Goal: Use online tool/utility: Utilize a website feature to perform a specific function

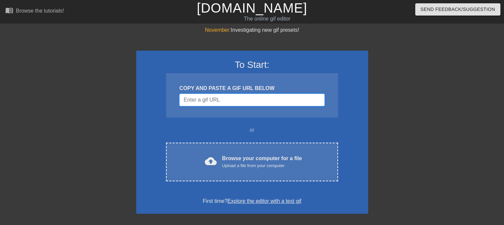
click at [228, 97] on input "Username" at bounding box center [251, 100] width 145 height 13
click at [238, 92] on div "COPY AND PASTE A GIF URL BELOW" at bounding box center [251, 88] width 145 height 8
click at [236, 102] on input "Username" at bounding box center [251, 100] width 145 height 13
paste input "https://images-ext-1.discordapp.net/external/BR2TYWXWOua2kIxf8UmkCH5ilFeg6rFZYm…"
type input "https://images-ext-1.discordapp.net/external/BR2TYWXWOua2kIxf8UmkCH5ilFeg6rFZYm…"
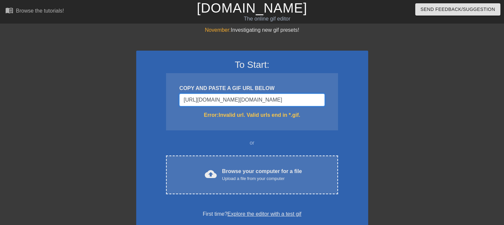
drag, startPoint x: 322, startPoint y: 103, endPoint x: 173, endPoint y: 107, distance: 148.7
click at [173, 107] on div "COPY AND PASTE A GIF URL BELOW https://images-ext-1.discordapp.net/external/BR2…" at bounding box center [252, 101] width 172 height 57
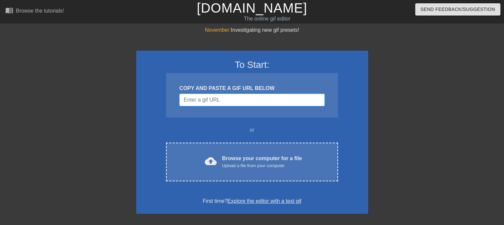
click at [239, 101] on input "Username" at bounding box center [251, 100] width 145 height 13
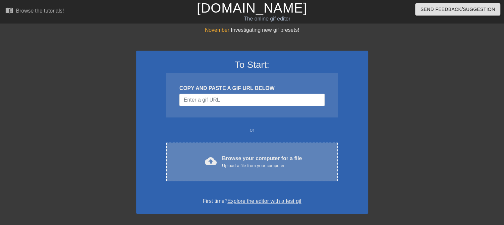
click at [215, 154] on div "cloud_upload Browse your computer for a file Upload a file from your computer C…" at bounding box center [252, 162] width 172 height 39
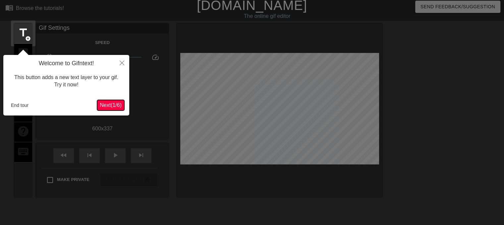
scroll to position [16, 0]
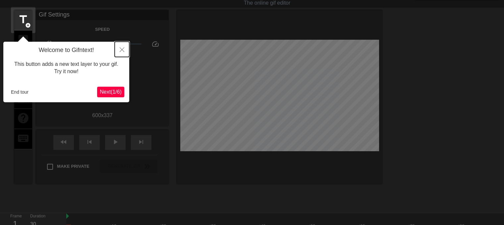
click at [120, 50] on icon "Close" at bounding box center [122, 49] width 5 height 5
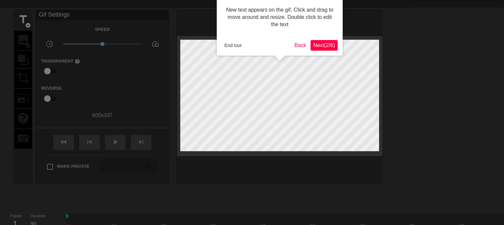
scroll to position [0, 0]
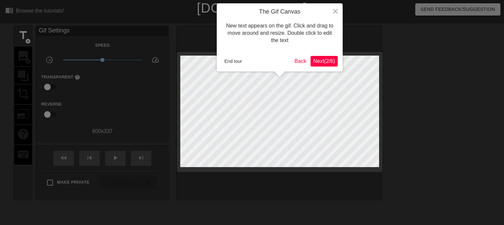
click at [321, 61] on span "Next ( 2 / 6 )" at bounding box center [324, 61] width 22 height 6
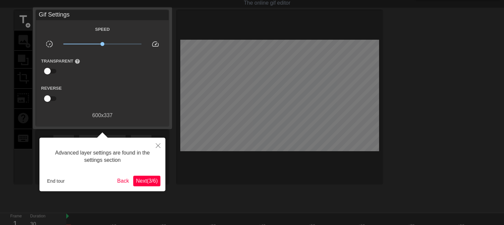
click at [138, 181] on span "Next ( 3 / 6 )" at bounding box center [147, 181] width 22 height 6
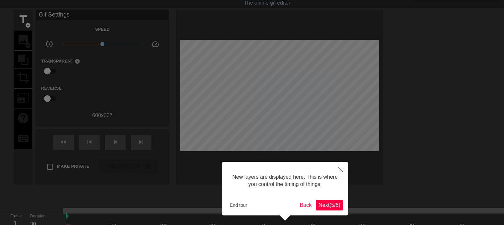
scroll to position [5, 0]
click at [336, 208] on button "Next ( 5 / 6 )" at bounding box center [329, 205] width 27 height 11
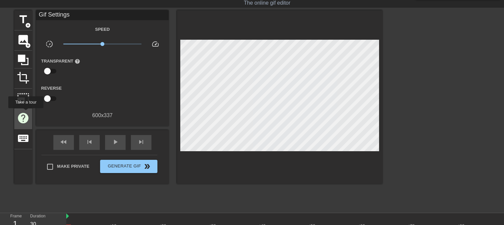
click at [25, 113] on span "help" at bounding box center [23, 118] width 13 height 13
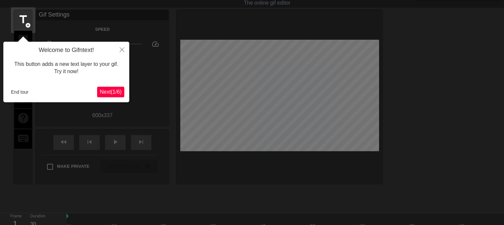
click at [108, 94] on span "Next ( 1 / 6 )" at bounding box center [111, 92] width 22 height 6
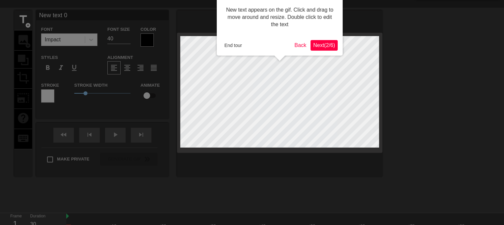
scroll to position [0, 0]
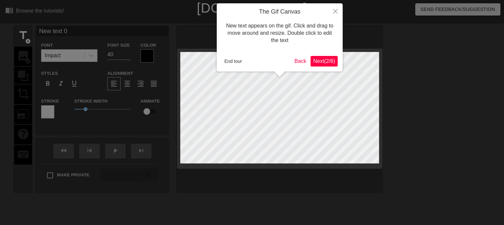
click at [321, 59] on span "Next ( 2 / 6 )" at bounding box center [324, 61] width 22 height 6
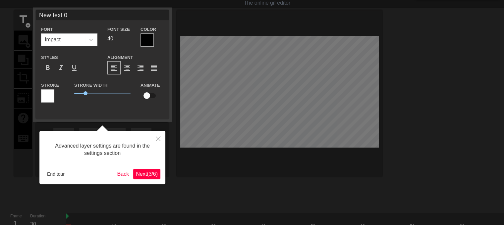
click at [152, 176] on span "Next ( 3 / 6 )" at bounding box center [147, 174] width 22 height 6
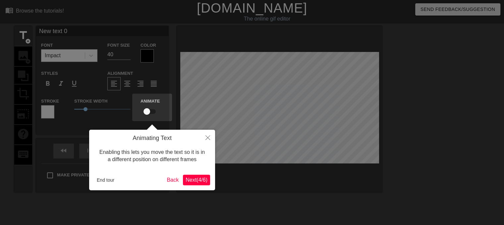
click at [199, 182] on span "Next ( 4 / 6 )" at bounding box center [196, 180] width 22 height 6
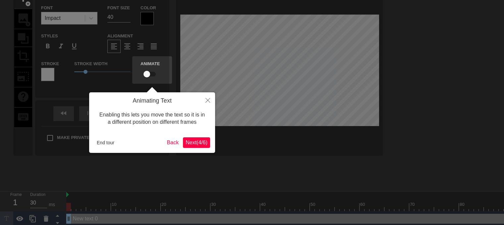
scroll to position [45, 0]
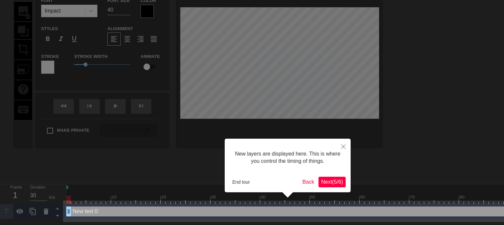
click at [324, 184] on span "Next ( 5 / 6 )" at bounding box center [332, 182] width 22 height 6
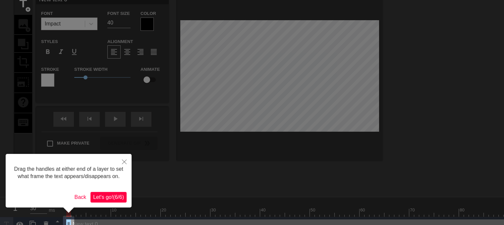
scroll to position [33, 0]
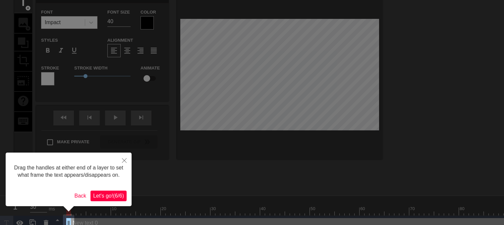
click at [113, 193] on span "Let's go! ( 6 / 6 )" at bounding box center [108, 196] width 31 height 6
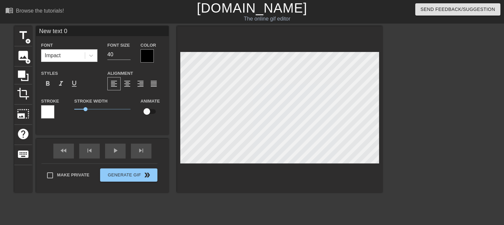
scroll to position [1, 1]
type input "New text"
type textarea "New text"
type input "New text"
type textarea "New text"
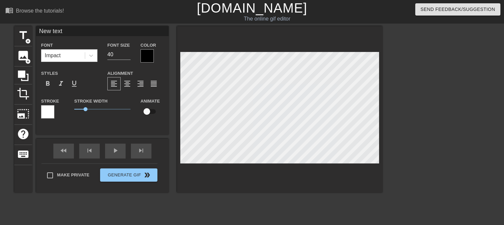
type input "New tex"
type textarea "New tex"
type input "New te"
type textarea "New te"
type input "New t"
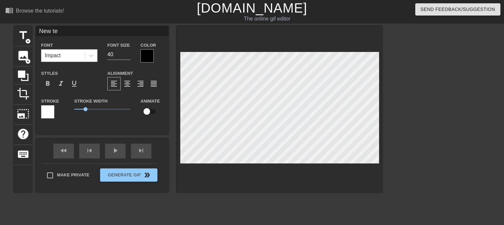
type textarea "New t"
type input "New"
type textarea "New"
type input "New"
type textarea "New"
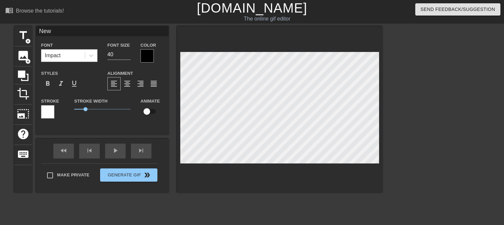
type input "Ne"
type textarea "Ne"
type input "N"
type textarea "N"
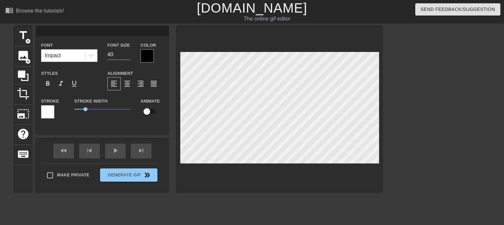
type input "B"
type textarea "B"
type input "BO"
type textarea "BO"
type input "BON"
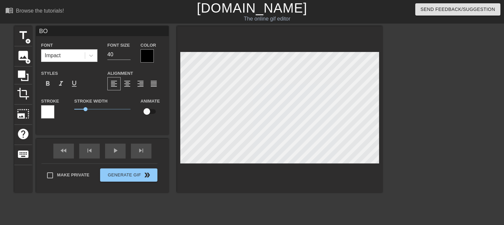
type textarea "BON"
type input "[GEOGRAPHIC_DATA]"
type textarea "[GEOGRAPHIC_DATA]"
type input "[PERSON_NAME]"
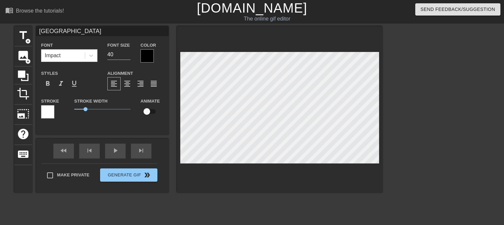
type textarea "[PERSON_NAME]"
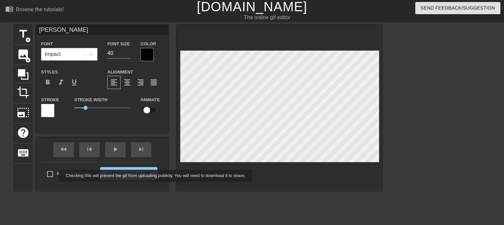
scroll to position [0, 0]
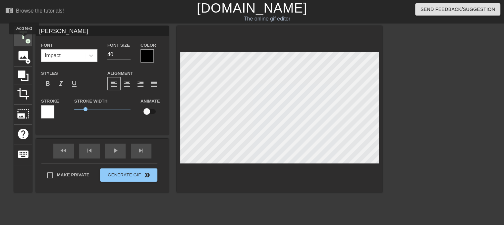
click at [24, 39] on span "title" at bounding box center [23, 35] width 13 height 13
type input "New text"
type textarea "New text"
type input "New text"
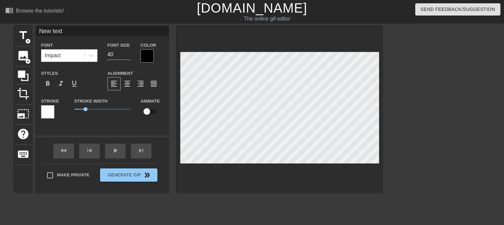
type textarea "New text"
type input "New tex"
type textarea "New tex"
type input "New te"
type textarea "New te"
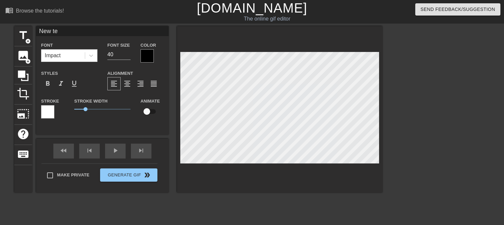
type input "New t"
type textarea "New t"
type input "New"
type textarea "New"
type input "New"
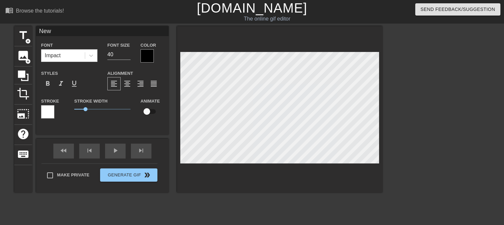
type textarea "New"
type input "Ne"
type textarea "Ne"
type input "N"
type textarea "N"
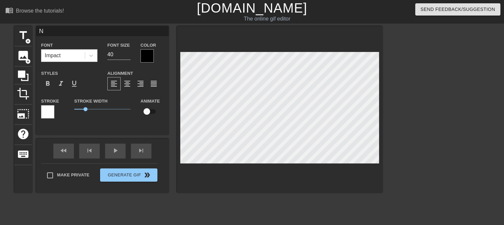
scroll to position [1, 1]
type input "R"
type textarea "R"
type input "RE"
type textarea "RE"
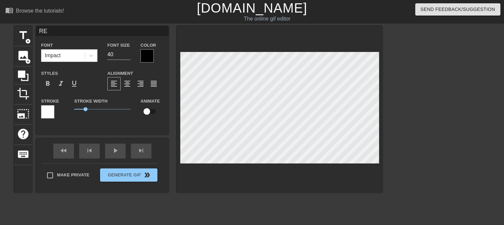
type input "REQ"
type textarea "REQ"
type input "REQU"
type textarea "REQU"
type input "REQUI"
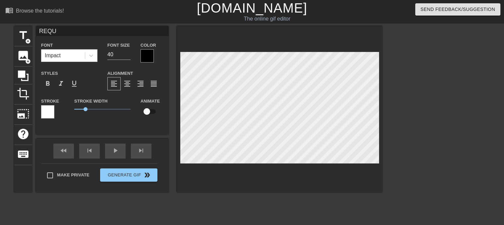
type textarea "REQUI"
type input "REQUIE"
type textarea "REQUIE"
type input "REQUIEM"
type textarea "REQUIEM"
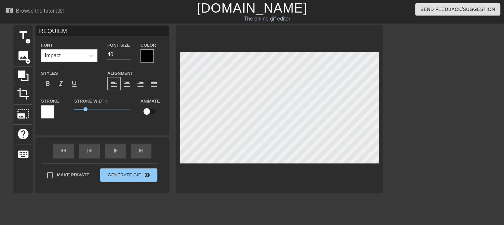
scroll to position [1, 1]
click at [460, 116] on div at bounding box center [439, 125] width 99 height 199
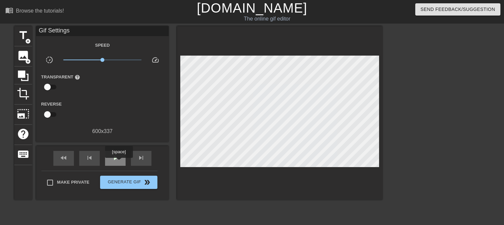
click at [115, 163] on div "play_arrow" at bounding box center [115, 158] width 21 height 15
click at [115, 157] on span "pause" at bounding box center [115, 158] width 8 height 8
click at [113, 159] on span "play_arrow" at bounding box center [115, 158] width 8 height 8
click at [115, 155] on span "pause" at bounding box center [115, 158] width 8 height 8
click at [29, 38] on span "add_circle" at bounding box center [28, 41] width 6 height 6
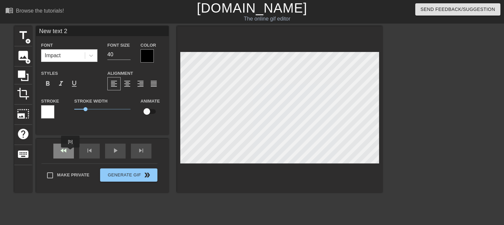
click at [71, 152] on div "fast_rewind" at bounding box center [63, 151] width 21 height 15
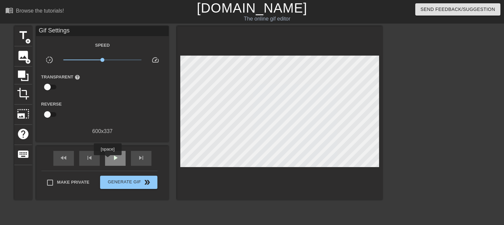
click at [115, 160] on span "play_arrow" at bounding box center [115, 158] width 8 height 8
type input "30"
click at [115, 160] on span "pause" at bounding box center [115, 158] width 8 height 8
click at [28, 41] on span "add_circle" at bounding box center [28, 41] width 6 height 6
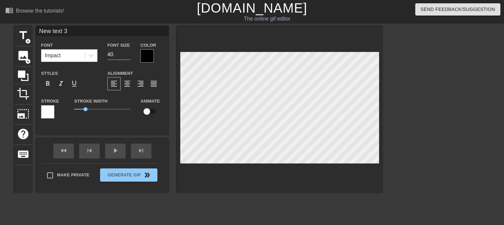
scroll to position [1, 2]
type input "New text"
type textarea "New text"
type input "New text"
type textarea "New text"
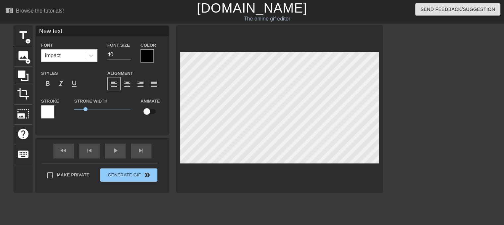
type input "New tex"
type textarea "New tex"
type input "New te"
type textarea "New te"
type input "New t"
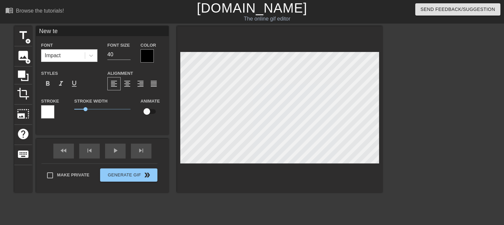
type textarea "New t"
type input "New"
type textarea "New"
type input "New"
type textarea "New"
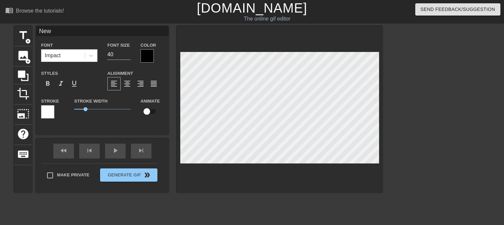
type input "Ne"
type textarea "Ne"
type input "N"
type textarea "N"
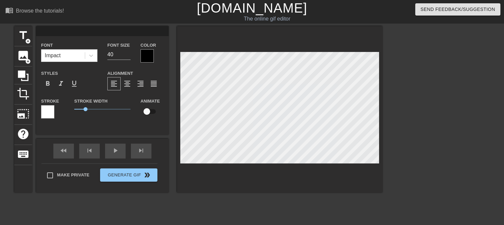
type input "R"
type textarea "R"
type input "RA"
type textarea "RA"
type input "RAP"
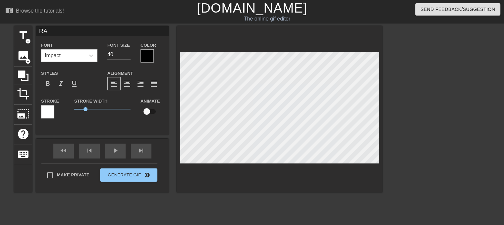
type textarea "RAP"
type input "RAPE"
type textarea "RAPE"
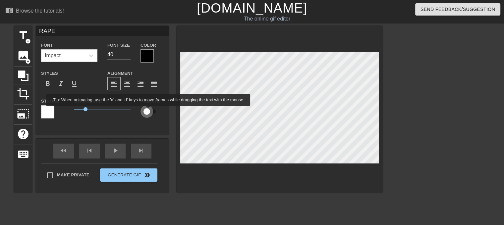
click at [148, 111] on input "checkbox" at bounding box center [147, 111] width 38 height 13
checkbox input "true"
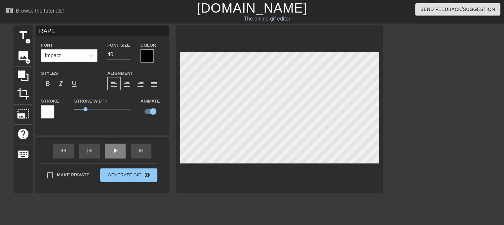
click at [120, 151] on div "play_arrow" at bounding box center [115, 151] width 21 height 15
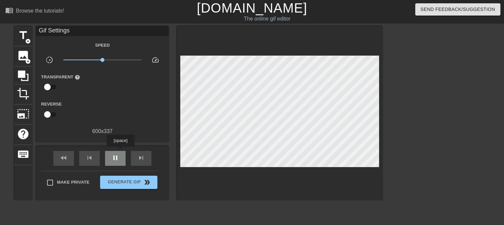
click at [120, 151] on div "pause" at bounding box center [115, 158] width 21 height 15
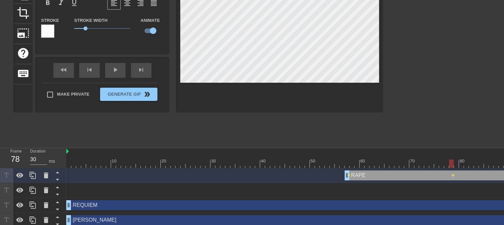
scroll to position [85, 0]
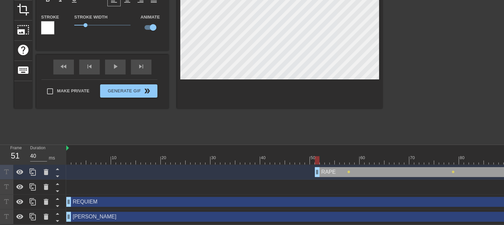
drag, startPoint x: 347, startPoint y: 169, endPoint x: 304, endPoint y: 169, distance: 43.0
click at [18, 170] on icon at bounding box center [19, 172] width 7 height 5
click at [20, 170] on icon at bounding box center [19, 172] width 7 height 6
click at [23, 173] on icon at bounding box center [20, 172] width 8 height 8
drag, startPoint x: 310, startPoint y: 173, endPoint x: 258, endPoint y: 175, distance: 52.4
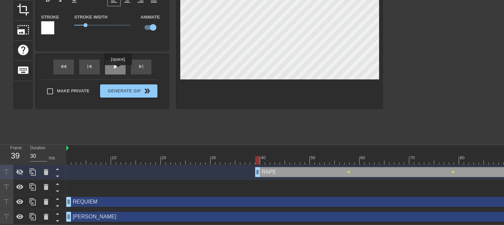
click at [117, 62] on div "fast_rewind skip_previous play_arrow skip_next" at bounding box center [102, 67] width 108 height 25
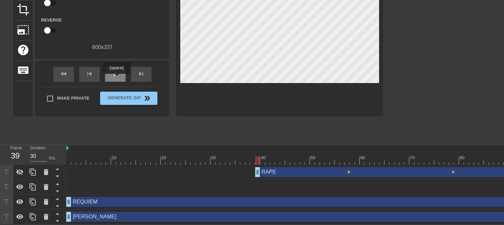
click at [117, 77] on div "play_arrow" at bounding box center [115, 74] width 21 height 15
click at [20, 171] on icon at bounding box center [20, 172] width 8 height 8
click at [20, 171] on icon at bounding box center [19, 172] width 7 height 5
click at [20, 171] on icon at bounding box center [20, 172] width 8 height 8
click at [20, 171] on icon at bounding box center [19, 172] width 7 height 5
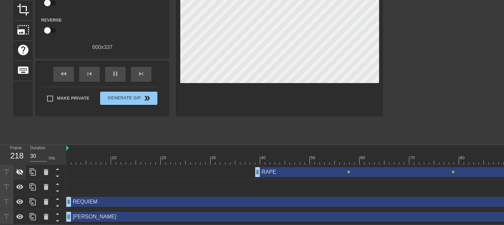
click at [23, 174] on icon at bounding box center [20, 172] width 8 height 8
click at [83, 74] on div "skip_previous" at bounding box center [89, 74] width 21 height 15
click at [91, 76] on span "skip_previous" at bounding box center [89, 74] width 8 height 8
click at [64, 74] on span "fast_rewind" at bounding box center [64, 74] width 8 height 8
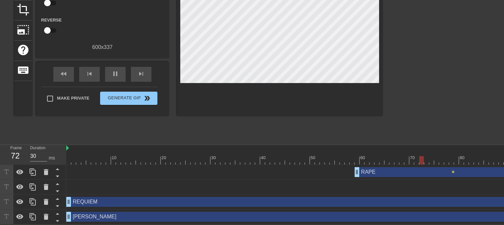
drag, startPoint x: 257, startPoint y: 175, endPoint x: 357, endPoint y: 167, distance: 100.0
click at [21, 173] on icon at bounding box center [19, 172] width 7 height 5
click at [68, 75] on div "fast_rewind" at bounding box center [63, 74] width 21 height 15
click at [19, 170] on icon at bounding box center [19, 172] width 7 height 6
click at [19, 170] on icon at bounding box center [19, 172] width 7 height 5
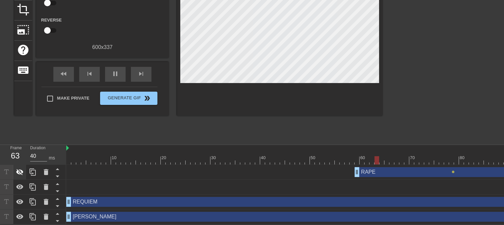
click at [19, 170] on icon at bounding box center [19, 172] width 7 height 6
click at [19, 169] on icon at bounding box center [20, 172] width 8 height 8
drag, startPoint x: 380, startPoint y: 189, endPoint x: 313, endPoint y: 190, distance: 67.9
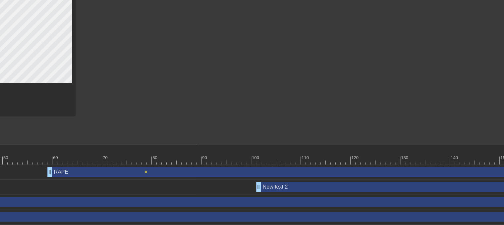
scroll to position [85, 336]
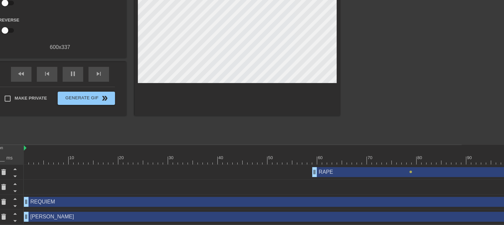
scroll to position [85, 0]
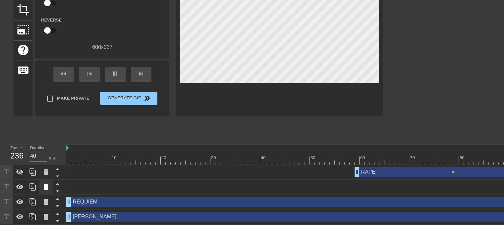
drag, startPoint x: 6, startPoint y: 187, endPoint x: 48, endPoint y: 191, distance: 42.2
click at [48, 191] on div at bounding box center [45, 187] width 13 height 15
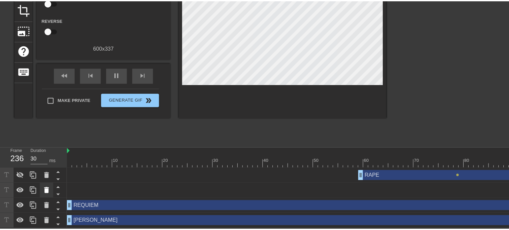
scroll to position [79, 0]
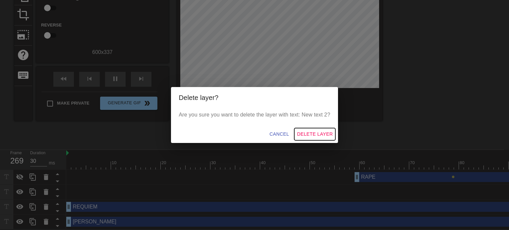
click at [311, 136] on span "Delete Layer" at bounding box center [315, 134] width 36 height 8
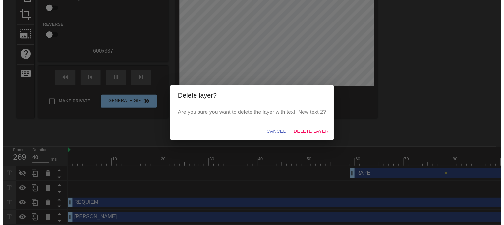
scroll to position [70, 0]
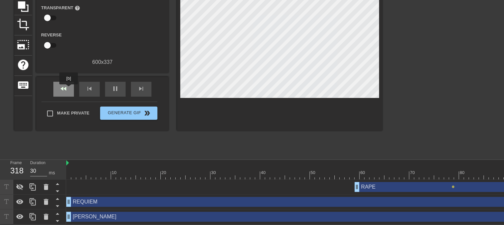
click at [69, 89] on div "fast_rewind" at bounding box center [63, 89] width 21 height 15
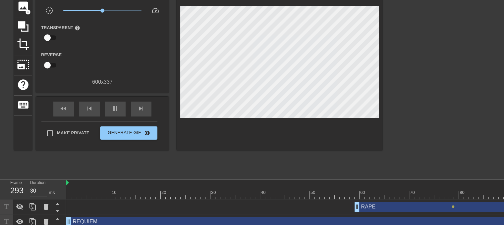
scroll to position [50, 0]
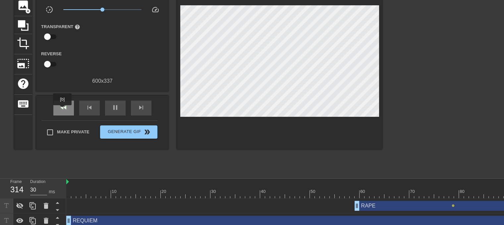
click at [63, 110] on span "fast_rewind" at bounding box center [64, 108] width 8 height 8
click at [21, 204] on icon at bounding box center [19, 206] width 7 height 6
click at [56, 110] on div "fast_rewind" at bounding box center [63, 108] width 21 height 15
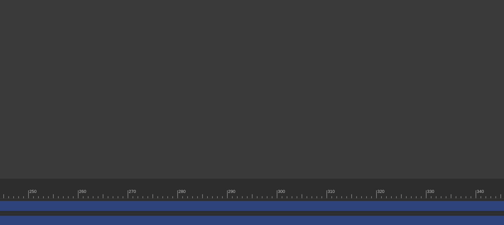
scroll to position [50, 1293]
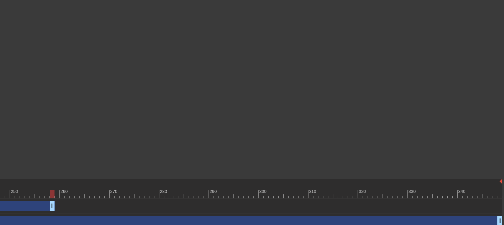
drag, startPoint x: 498, startPoint y: 206, endPoint x: 30, endPoint y: 219, distance: 468.7
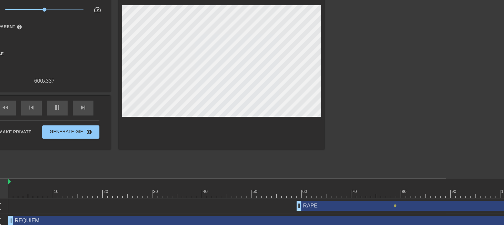
scroll to position [50, 0]
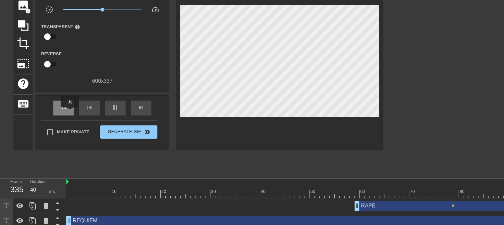
click at [70, 112] on div "fast_rewind" at bounding box center [63, 108] width 21 height 15
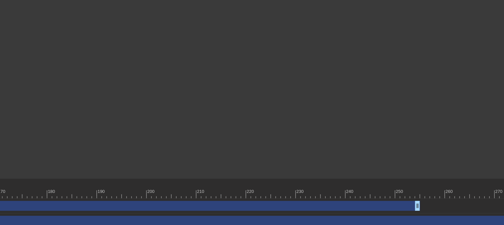
scroll to position [50, 898]
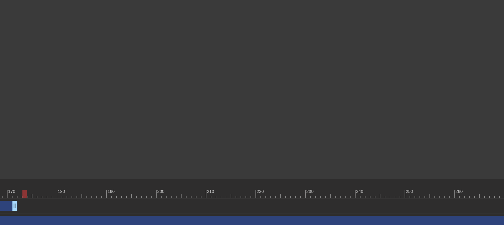
drag, startPoint x: 428, startPoint y: 208, endPoint x: 13, endPoint y: 197, distance: 414.7
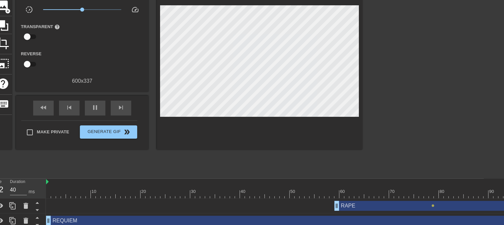
scroll to position [50, 0]
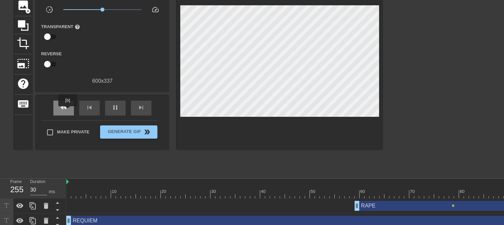
click at [68, 111] on div "fast_rewind" at bounding box center [63, 108] width 21 height 15
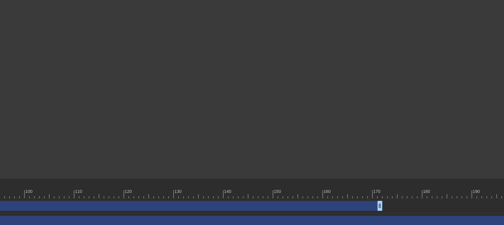
scroll to position [50, 535]
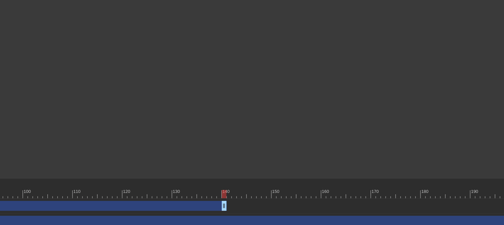
drag, startPoint x: 376, startPoint y: 206, endPoint x: 220, endPoint y: 209, distance: 156.3
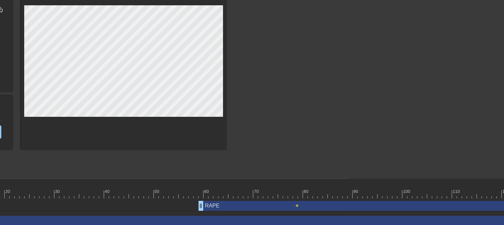
scroll to position [50, 0]
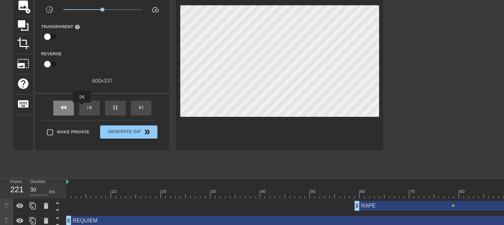
click at [72, 107] on div "fast_rewind" at bounding box center [63, 108] width 21 height 15
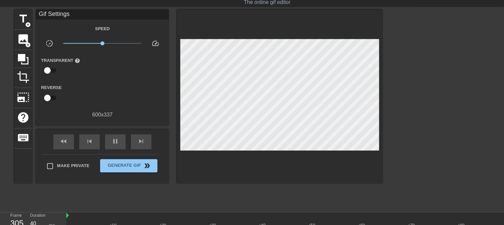
scroll to position [4, 0]
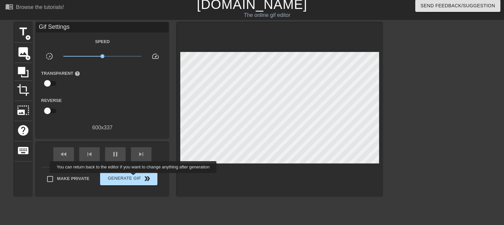
type input "40"
click at [134, 178] on span "Generate Gif double_arrow" at bounding box center [129, 179] width 52 height 8
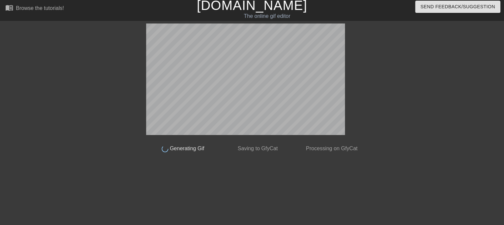
scroll to position [3, 0]
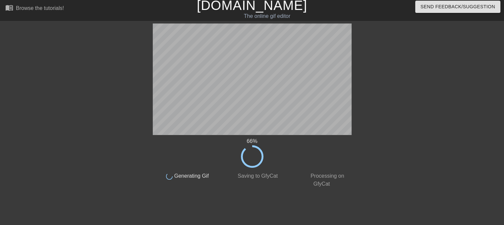
click at [180, 183] on div "done Generating Gif" at bounding box center [183, 178] width 70 height 20
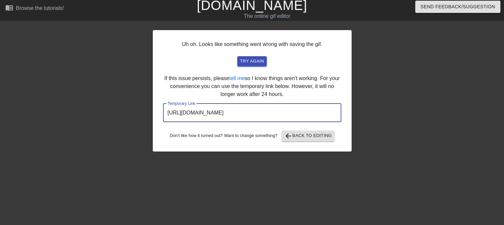
drag, startPoint x: 316, startPoint y: 116, endPoint x: 152, endPoint y: 120, distance: 164.3
click at [152, 120] on div "Uh oh. Looks like something went wrong with saving the gif. try again If this i…" at bounding box center [252, 123] width 504 height 199
click at [242, 65] on button "try again" at bounding box center [251, 61] width 29 height 10
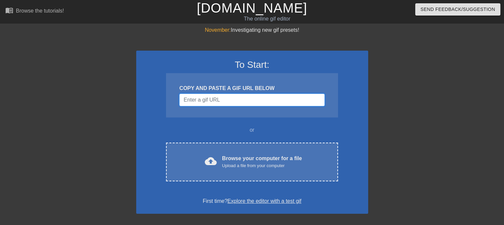
click at [223, 100] on input "Username" at bounding box center [251, 100] width 145 height 13
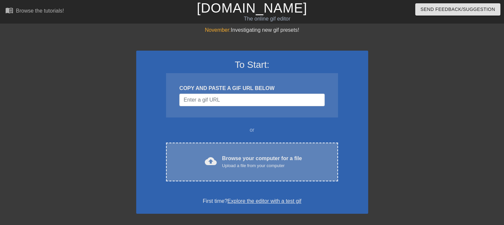
click at [229, 160] on div "Browse your computer for a file Upload a file from your computer" at bounding box center [262, 162] width 80 height 15
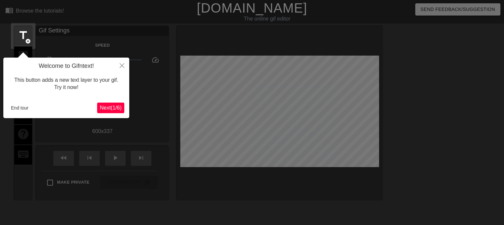
scroll to position [16, 0]
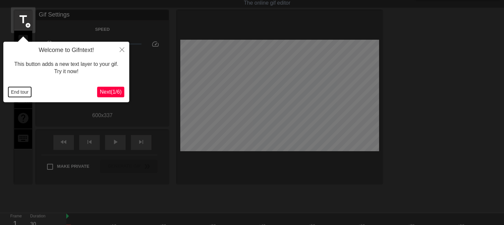
click at [15, 89] on button "End tour" at bounding box center [19, 92] width 23 height 10
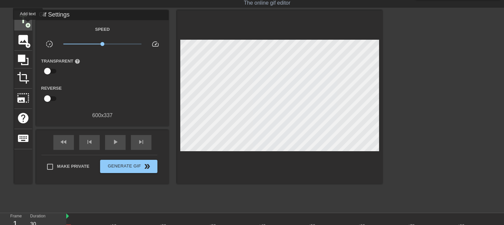
click at [28, 25] on span "add_circle" at bounding box center [28, 26] width 6 height 6
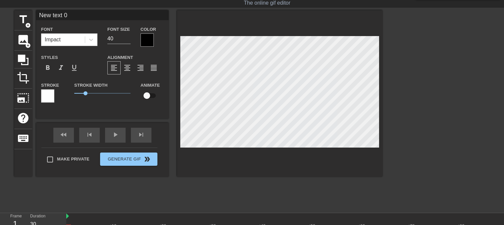
scroll to position [1, 1]
type input "New 0"
type textarea "New 0"
type input "New 0"
type textarea "New 0"
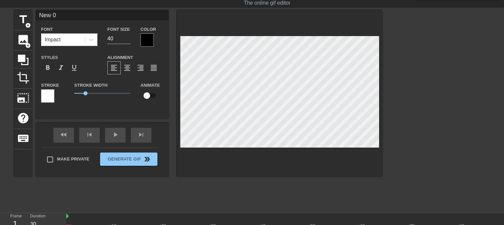
type input "Ne 0"
type textarea "Ne 0"
type input "N 0"
type textarea "N 0"
type input "0"
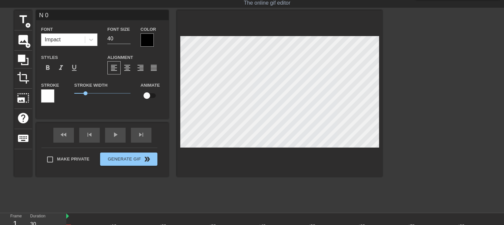
type textarea "0"
type input "D"
type textarea "D"
type input "DI"
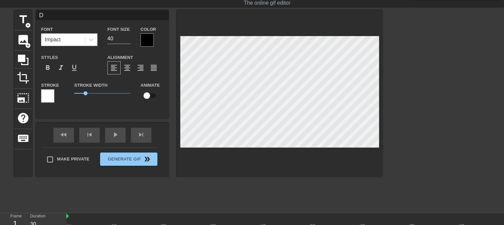
type textarea "DI"
type input "DID"
type textarea "DID"
type input "DIDD"
type textarea "DIDD"
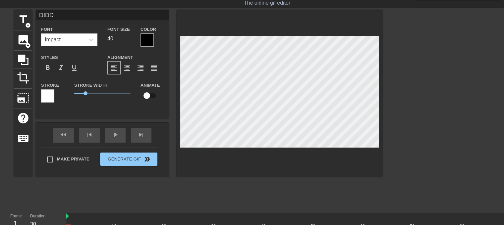
type input "[PERSON_NAME]"
type textarea "[PERSON_NAME]"
type input "DIDDYQ"
type textarea "DIDDYQ"
type input "DIDDYQU"
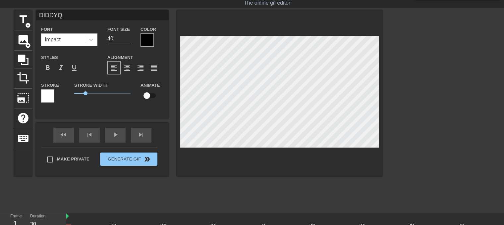
type textarea "DIDDYQU"
type input "DIDDYQUI"
type textarea "DIDDYQUI"
type input "DIDDYQUIE"
type textarea "DIDDYQUIE"
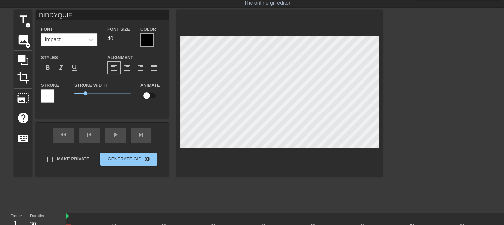
type input "DIDDYQUIEM"
type textarea "DIDDYQUIEM"
click at [22, 22] on span "title" at bounding box center [23, 19] width 13 height 13
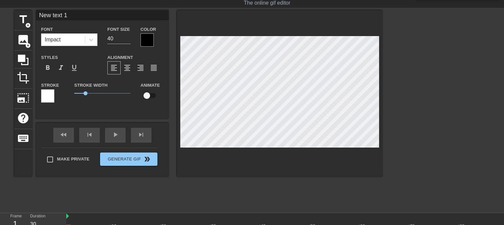
type input "New 1"
type textarea "New 1"
type input "New"
type textarea "New"
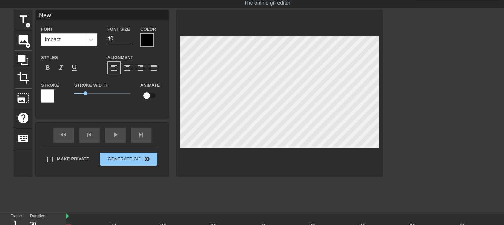
type input "New"
type textarea "New"
type input "New"
type textarea "New"
type input "Ne"
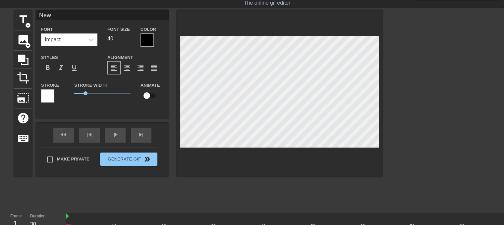
type textarea "Ne"
type input "N"
type textarea "N"
type input "B"
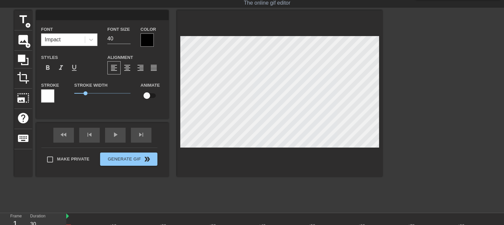
type textarea "B"
type input "BO"
type textarea "BO"
type input "BON"
type textarea "BON"
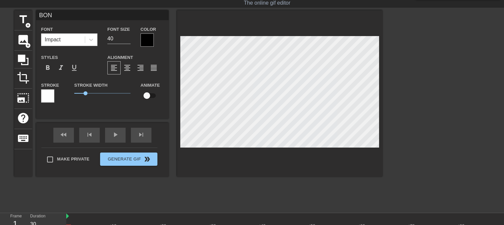
type input "[GEOGRAPHIC_DATA]"
type textarea "[GEOGRAPHIC_DATA]"
type input "[PERSON_NAME]"
type textarea "[PERSON_NAME]"
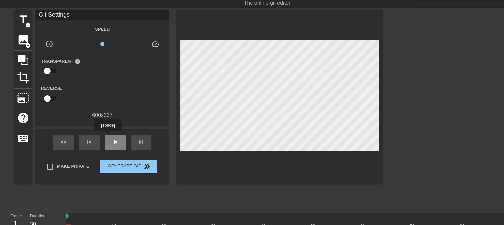
click at [108, 136] on div "play_arrow" at bounding box center [115, 142] width 21 height 15
click at [117, 144] on span "pause" at bounding box center [115, 142] width 8 height 8
click at [57, 144] on div "fast_rewind" at bounding box center [63, 142] width 21 height 15
click at [119, 131] on div "fast_rewind skip_previous play_arrow skip_next" at bounding box center [102, 142] width 108 height 25
click at [109, 141] on div "play_arrow" at bounding box center [115, 142] width 21 height 15
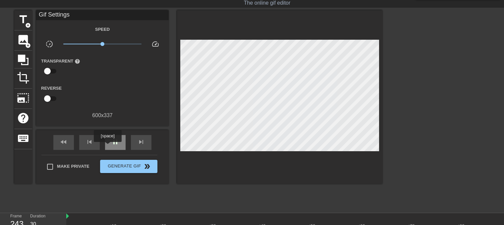
click at [109, 146] on div "pause" at bounding box center [115, 142] width 21 height 15
click at [72, 141] on div "fast_rewind" at bounding box center [63, 142] width 21 height 15
click at [114, 146] on div "play_arrow" at bounding box center [115, 142] width 21 height 15
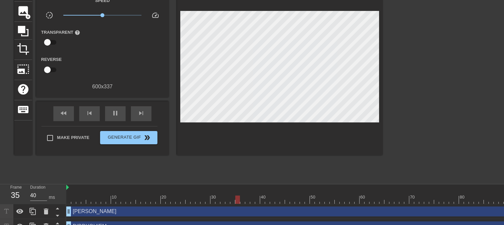
scroll to position [49, 0]
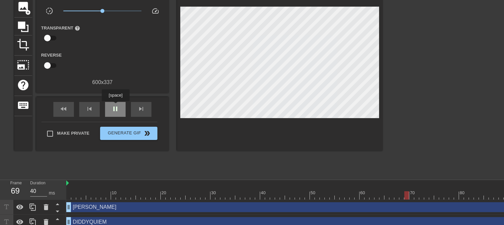
click at [115, 106] on span "pause" at bounding box center [115, 109] width 8 height 8
type input "30"
drag, startPoint x: 424, startPoint y: 193, endPoint x: 215, endPoint y: 194, distance: 209.6
click at [215, 194] on div at bounding box center [212, 195] width 5 height 8
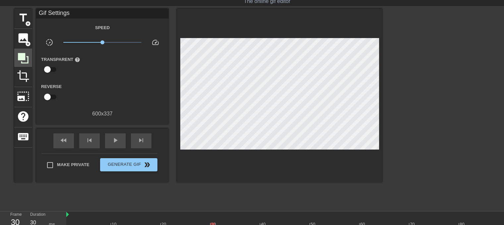
scroll to position [16, 0]
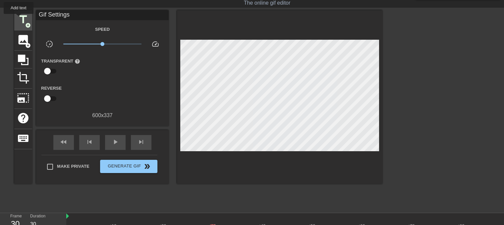
click at [19, 17] on span "title" at bounding box center [23, 19] width 13 height 13
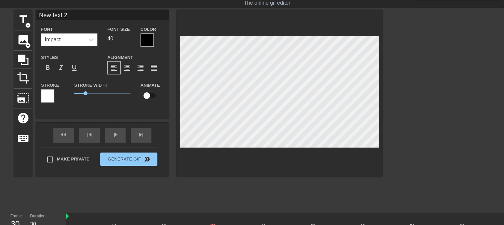
scroll to position [1, 1]
type input "New text"
type textarea "New text"
type input "New text"
type textarea "New text"
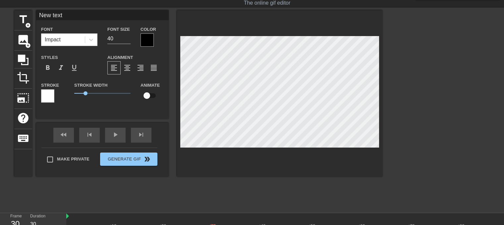
type input "New tex"
type textarea "New tex"
type input "New te"
type textarea "New te"
type input "New t"
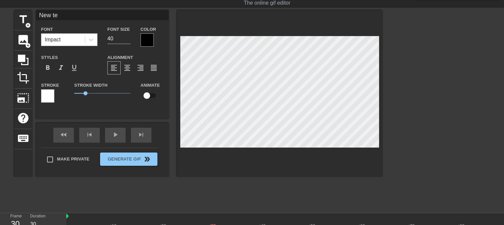
type textarea "New t"
type input "New"
type textarea "New"
type input "New"
type textarea "New"
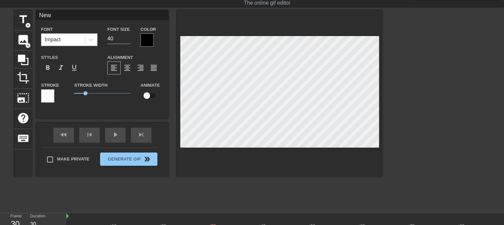
type input "Ne"
type textarea "Ne"
type input "N"
type textarea "N"
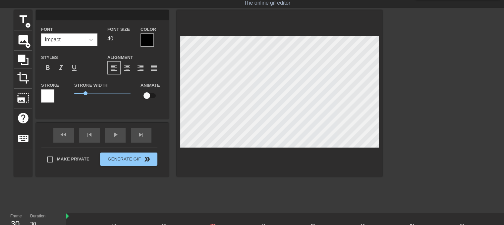
type input "R"
type textarea "R"
type input "Ra"
type textarea "Ra"
type input "Rap"
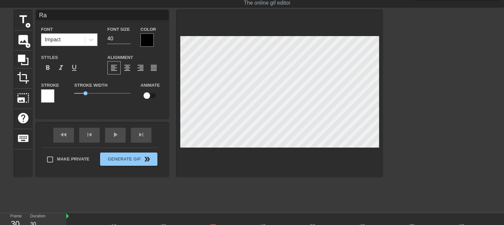
type textarea "Rap"
type input "Rape"
type textarea "Rape"
type input "Rap"
type textarea "Rap"
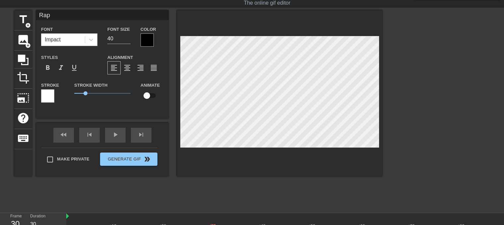
type input "Ra"
type textarea "Ra"
type input "R"
type textarea "R"
type input "RA"
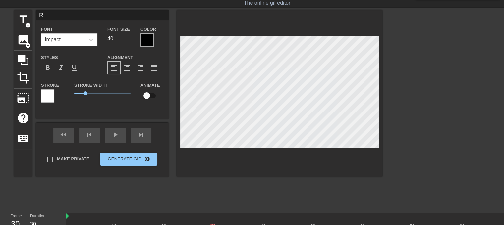
type textarea "RA"
type input "RAP"
type textarea "RAP"
type input "RAPE"
type textarea "RAPE"
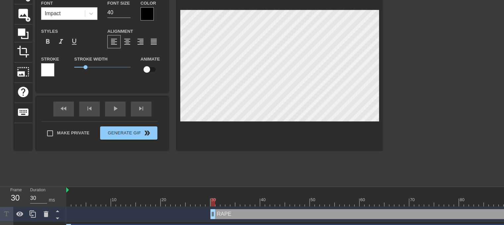
scroll to position [40, 0]
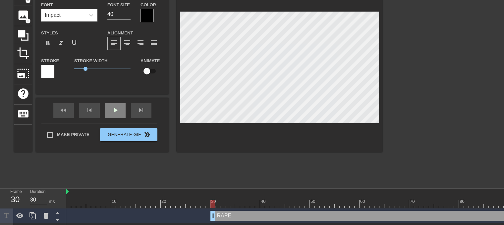
click at [119, 109] on div "fast_rewind skip_previous play_arrow skip_next" at bounding box center [102, 110] width 108 height 25
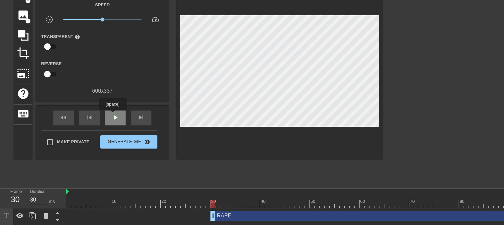
click at [112, 115] on span "play_arrow" at bounding box center [115, 118] width 8 height 8
click at [113, 115] on span "pause" at bounding box center [115, 118] width 8 height 8
drag, startPoint x: 477, startPoint y: 202, endPoint x: 360, endPoint y: 202, distance: 116.9
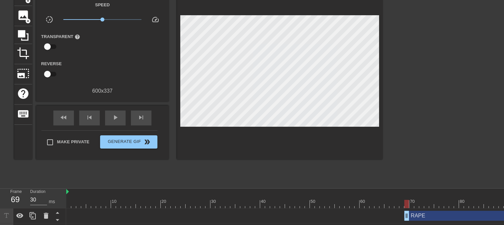
drag, startPoint x: 212, startPoint y: 217, endPoint x: 407, endPoint y: 207, distance: 194.9
click at [407, 207] on div "10 20 30 40 50 60 70 80 90 100 110 120 130 140 150 160" at bounding box center [284, 221] width 437 height 65
click at [66, 119] on span "fast_rewind" at bounding box center [64, 118] width 8 height 8
click at [114, 120] on span "play_arrow" at bounding box center [115, 118] width 8 height 8
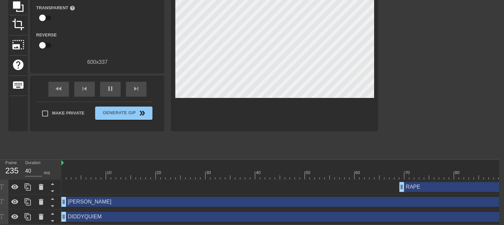
scroll to position [74, 0]
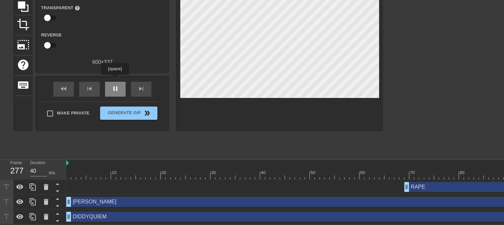
click at [115, 85] on span "pause" at bounding box center [115, 89] width 8 height 8
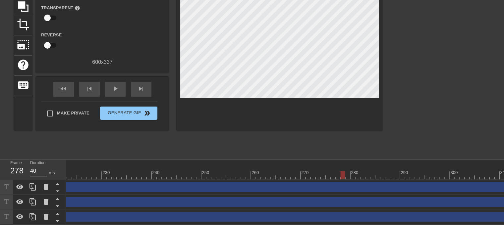
scroll to position [0, 1061]
drag, startPoint x: 384, startPoint y: 170, endPoint x: 97, endPoint y: 165, distance: 287.1
drag, startPoint x: 376, startPoint y: 170, endPoint x: 90, endPoint y: 169, distance: 285.7
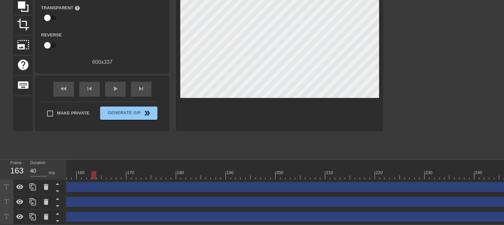
click at [91, 171] on div at bounding box center [93, 175] width 5 height 8
drag, startPoint x: 446, startPoint y: 173, endPoint x: 351, endPoint y: 166, distance: 95.2
click at [351, 166] on div "10 20 30 40 50 60 70 80 90 100 110 120 130 140 150 160" at bounding box center [508, 170] width 1728 height 20
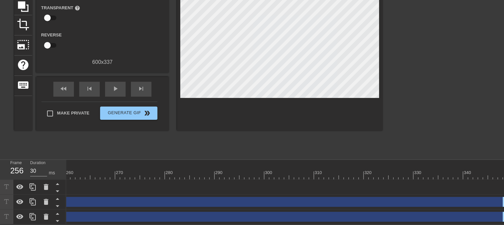
drag, startPoint x: 502, startPoint y: 180, endPoint x: 46, endPoint y: 174, distance: 456.3
click at [46, 174] on div "Frame 256 Duration 30 ms 10 20 30 40 50 60 70 80 90 100 110 120 130 140 150" at bounding box center [252, 192] width 504 height 65
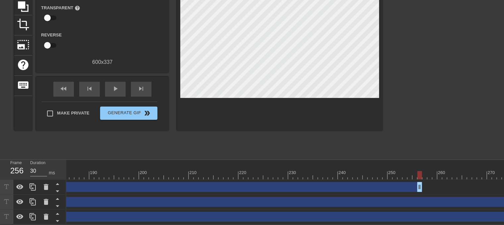
scroll to position [0, 886]
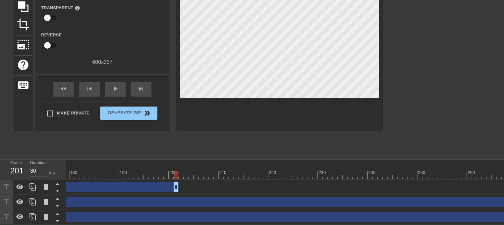
drag, startPoint x: 449, startPoint y: 181, endPoint x: 156, endPoint y: 173, distance: 293.1
click at [156, 173] on div "10 20 30 40 50 60 70 80 90 100 110 120 130 140 150 160" at bounding box center [284, 192] width 437 height 65
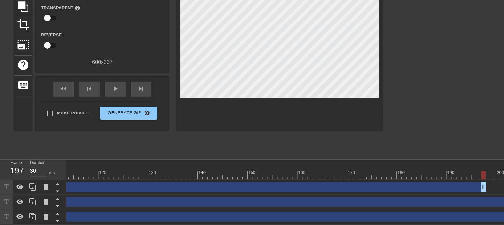
scroll to position [0, 551]
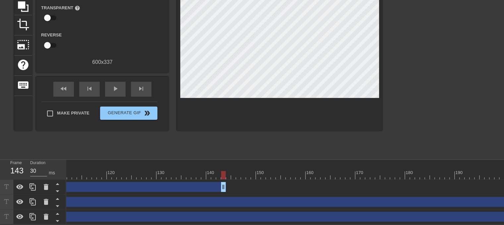
drag, startPoint x: 492, startPoint y: 183, endPoint x: 225, endPoint y: 166, distance: 267.8
click at [225, 166] on div "10 20 30 40 50 60 70 80 90 100 110 120 130 140 150 160" at bounding box center [284, 192] width 437 height 65
click at [73, 87] on div "fast_rewind" at bounding box center [63, 89] width 21 height 15
click at [104, 88] on div "fast_rewind skip_previous play_arrow skip_next" at bounding box center [102, 89] width 108 height 25
click at [107, 87] on div "play_arrow" at bounding box center [115, 89] width 21 height 15
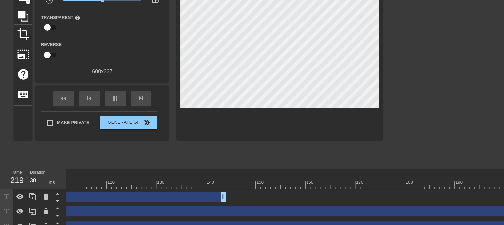
scroll to position [40, 0]
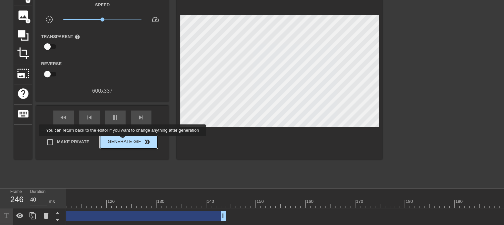
type input "30"
click at [123, 141] on span "Generate Gif double_arrow" at bounding box center [129, 142] width 52 height 8
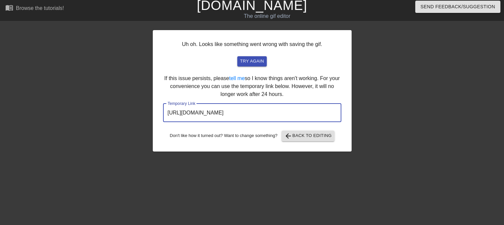
drag, startPoint x: 279, startPoint y: 112, endPoint x: 173, endPoint y: 113, distance: 106.0
click at [150, 114] on div "Uh oh. Looks like something went wrong with saving the gif. try again If this i…" at bounding box center [252, 123] width 504 height 199
